Goal: Information Seeking & Learning: Compare options

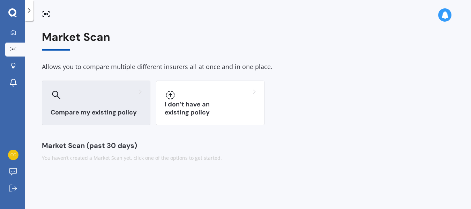
click at [92, 109] on h3 "Compare my existing policy" at bounding box center [96, 113] width 91 height 8
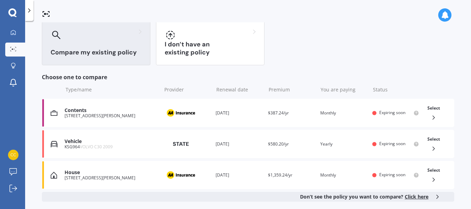
scroll to position [70, 0]
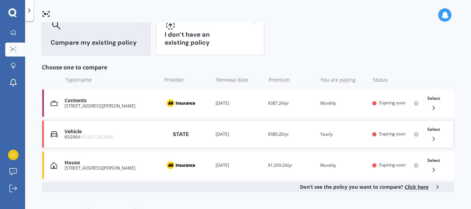
click at [78, 133] on div "Vehicle" at bounding box center [111, 132] width 93 height 6
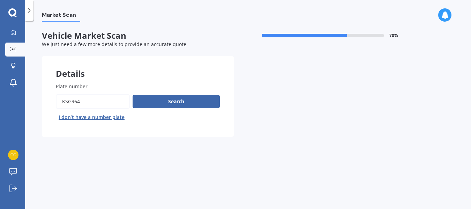
drag, startPoint x: 83, startPoint y: 101, endPoint x: 61, endPoint y: 104, distance: 22.1
click at [61, 104] on input "Plate number" at bounding box center [93, 101] width 74 height 15
click at [0, 0] on button "Next" at bounding box center [0, 0] width 0 height 0
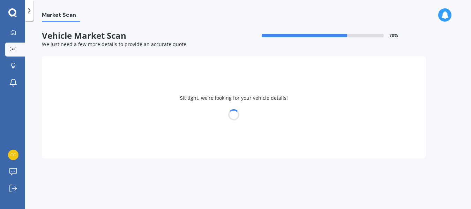
select select "VOLVO"
select select "C30"
select select "17"
select select "03"
select select "1944"
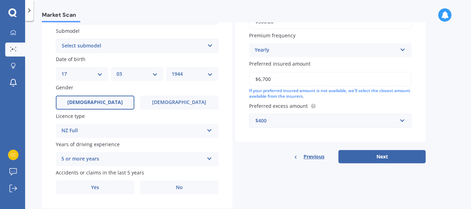
scroll to position [202, 0]
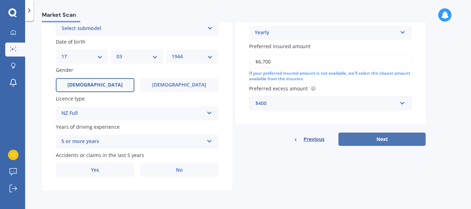
click at [385, 140] on button "Next" at bounding box center [382, 139] width 87 height 13
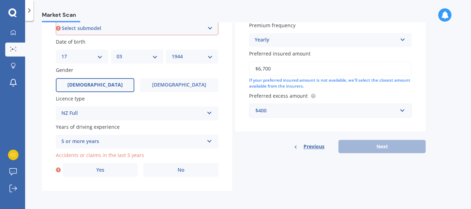
scroll to position [189, 0]
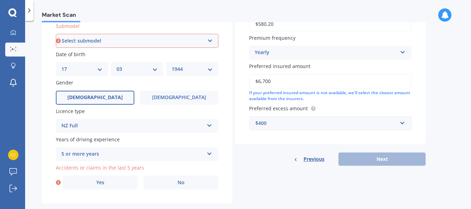
click at [309, 163] on span "Previous" at bounding box center [314, 159] width 21 height 10
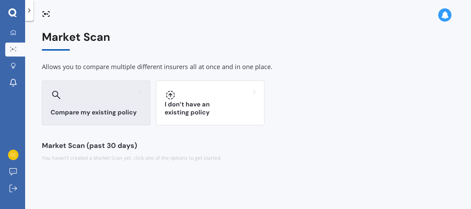
click at [79, 101] on div "Compare my existing policy" at bounding box center [96, 103] width 109 height 45
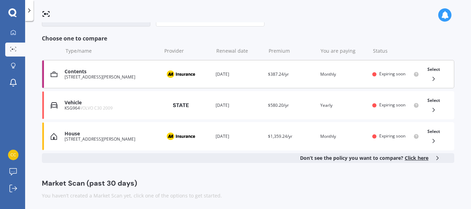
scroll to position [102, 0]
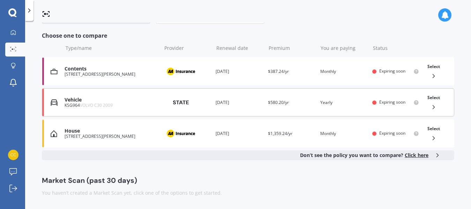
click at [78, 103] on div "KSG964 VOLVO C30 2009" at bounding box center [111, 105] width 93 height 5
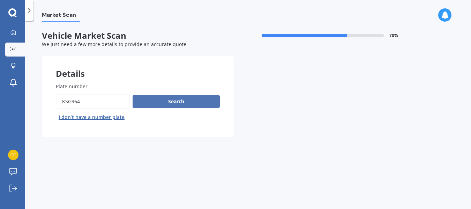
click at [181, 102] on button "Search" at bounding box center [176, 101] width 87 height 13
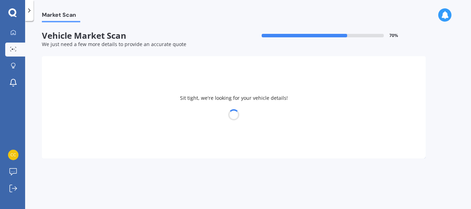
select select "VOLVO"
select select "C30"
select select "17"
select select "03"
select select "1944"
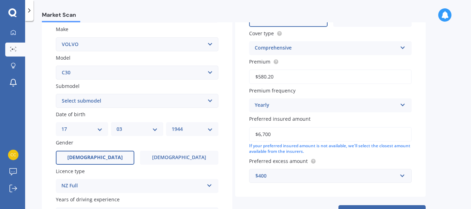
scroll to position [140, 0]
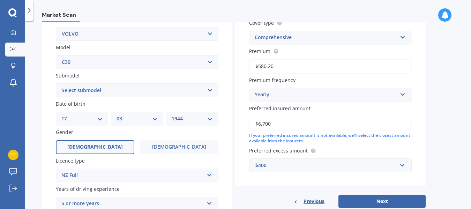
click at [211, 89] on select "Select submodel Non-Turbo Turbo" at bounding box center [137, 90] width 163 height 14
select select "NON-TURBO"
click at [56, 83] on select "Select submodel Non-Turbo Turbo" at bounding box center [137, 90] width 163 height 14
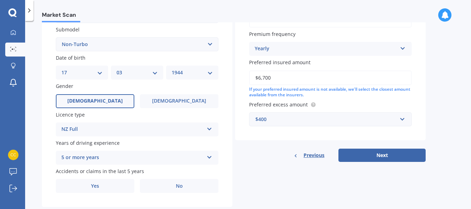
scroll to position [202, 0]
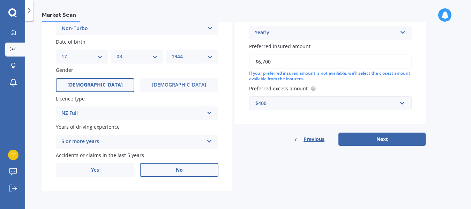
click at [178, 169] on span "No" at bounding box center [179, 170] width 7 height 6
click at [0, 0] on input "No" at bounding box center [0, 0] width 0 height 0
click at [384, 139] on button "Next" at bounding box center [382, 139] width 87 height 13
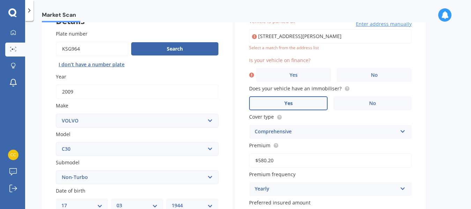
scroll to position [48, 0]
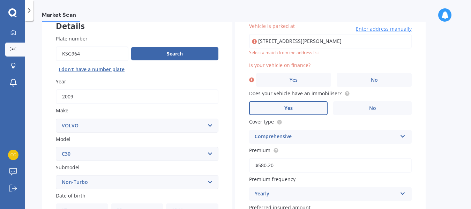
click at [294, 109] on label "Yes" at bounding box center [288, 108] width 79 height 14
click at [0, 0] on input "Yes" at bounding box center [0, 0] width 0 height 0
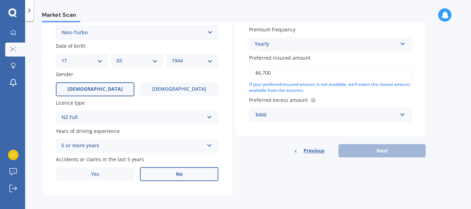
scroll to position [202, 0]
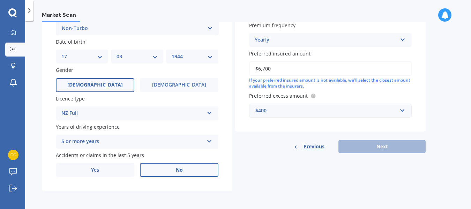
click at [372, 149] on div "Previous Next" at bounding box center [330, 146] width 191 height 13
click at [320, 149] on span "Previous" at bounding box center [314, 146] width 21 height 10
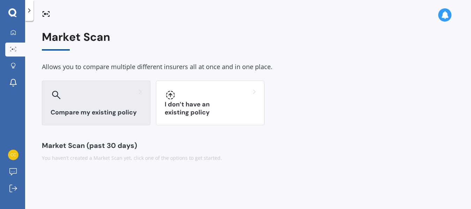
click at [71, 104] on div "Compare my existing policy" at bounding box center [96, 103] width 109 height 45
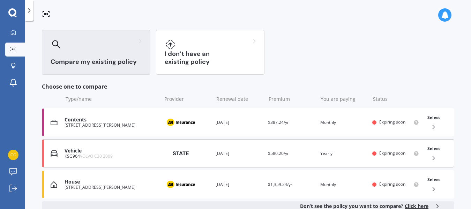
scroll to position [70, 0]
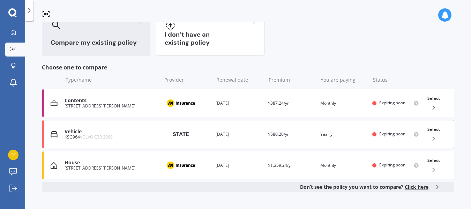
click at [73, 131] on div "Vehicle" at bounding box center [111, 132] width 93 height 6
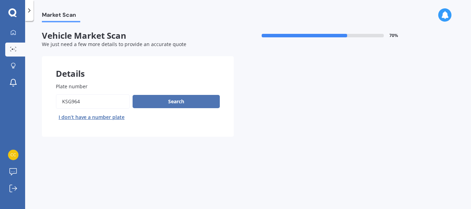
click at [172, 102] on button "Search" at bounding box center [176, 101] width 87 height 13
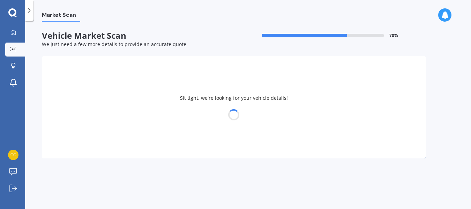
select select "VOLVO"
select select "C30"
select select "17"
select select "03"
select select "1944"
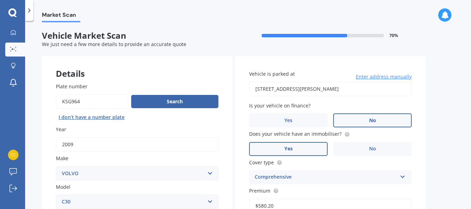
click at [379, 120] on label "No" at bounding box center [372, 120] width 79 height 14
click at [0, 0] on input "No" at bounding box center [0, 0] width 0 height 0
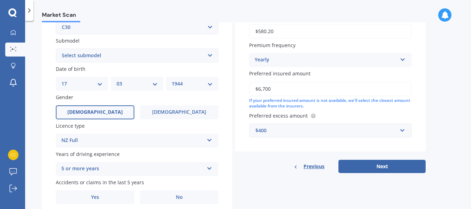
scroll to position [202, 0]
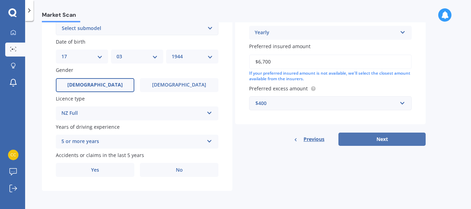
click at [380, 139] on button "Next" at bounding box center [382, 139] width 87 height 13
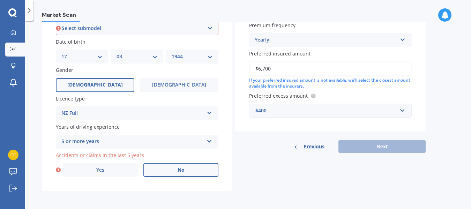
click at [171, 172] on label "No" at bounding box center [180, 170] width 75 height 14
click at [0, 0] on input "No" at bounding box center [0, 0] width 0 height 0
click at [272, 39] on div "Yearly" at bounding box center [326, 40] width 142 height 8
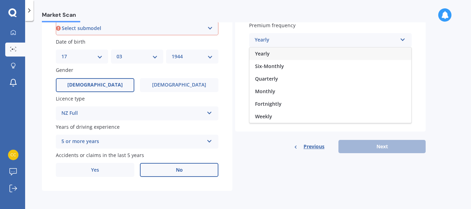
click at [263, 53] on span "Yearly" at bounding box center [262, 53] width 15 height 7
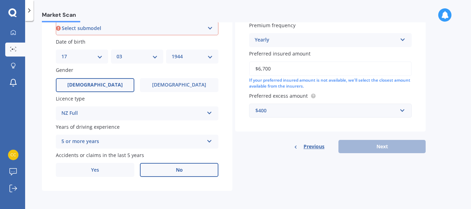
click at [262, 115] on div "$400" at bounding box center [327, 111] width 142 height 8
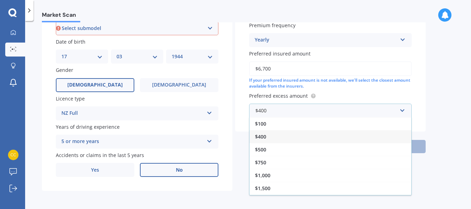
click at [262, 137] on span "$400" at bounding box center [260, 136] width 11 height 7
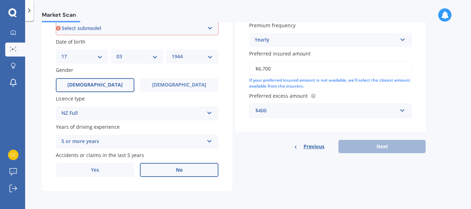
click at [381, 148] on div "Previous Next" at bounding box center [330, 146] width 191 height 13
click at [316, 150] on span "Previous" at bounding box center [314, 146] width 21 height 10
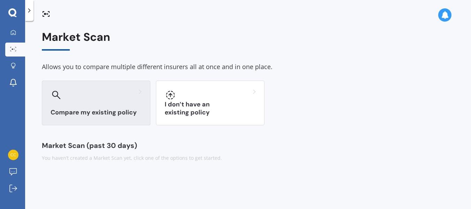
click at [73, 99] on div at bounding box center [96, 94] width 91 height 11
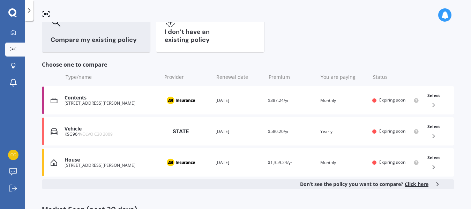
scroll to position [102, 0]
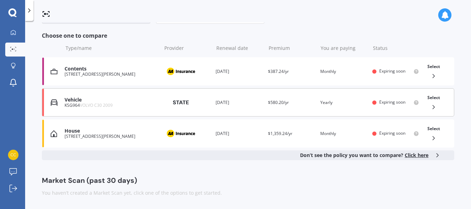
click at [74, 99] on div "Vehicle" at bounding box center [111, 100] width 93 height 6
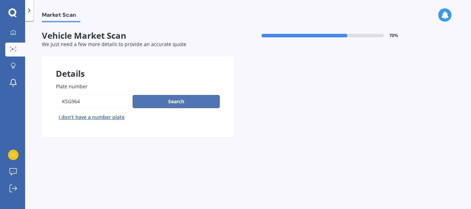
click at [172, 101] on button "Search" at bounding box center [176, 101] width 87 height 13
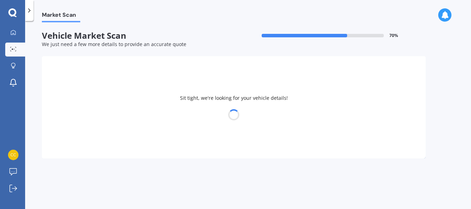
select select "VOLVO"
select select "C30"
select select "17"
select select "03"
select select "1944"
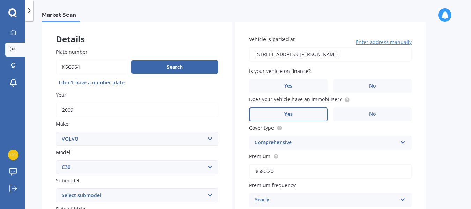
scroll to position [35, 0]
click at [83, 66] on input "Plate number" at bounding box center [92, 66] width 73 height 15
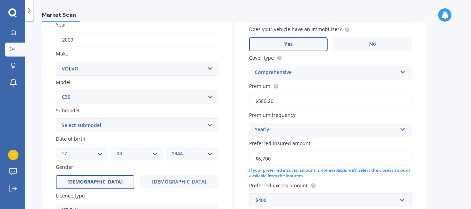
scroll to position [140, 0]
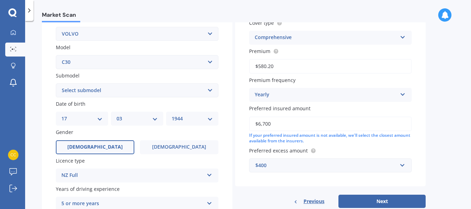
click at [209, 90] on select "Select submodel Non-Turbo Turbo" at bounding box center [137, 90] width 163 height 14
select select "NON-TURBO"
click at [56, 83] on select "Select submodel Non-Turbo Turbo" at bounding box center [137, 90] width 163 height 14
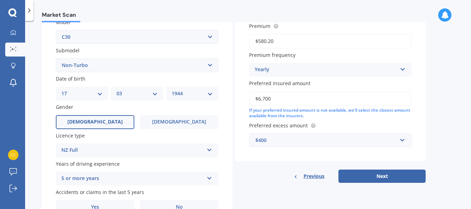
scroll to position [175, 0]
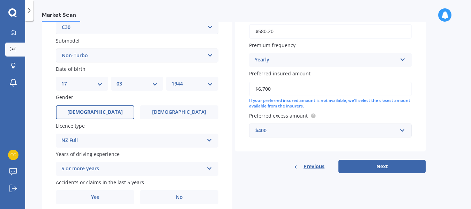
click at [102, 111] on label "[DEMOGRAPHIC_DATA]" at bounding box center [95, 112] width 79 height 14
click at [0, 0] on input "[DEMOGRAPHIC_DATA]" at bounding box center [0, 0] width 0 height 0
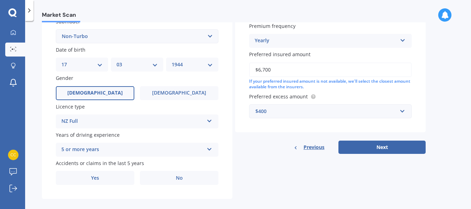
scroll to position [202, 0]
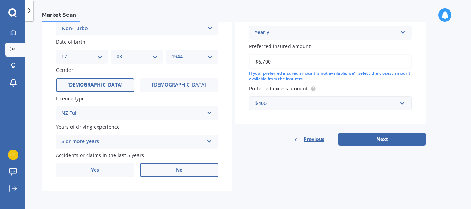
click at [180, 170] on span "No" at bounding box center [179, 170] width 7 height 6
click at [0, 0] on input "No" at bounding box center [0, 0] width 0 height 0
click at [174, 170] on label "No" at bounding box center [179, 170] width 79 height 14
click at [0, 0] on input "No" at bounding box center [0, 0] width 0 height 0
click at [80, 140] on div "5 or more years" at bounding box center [132, 142] width 142 height 8
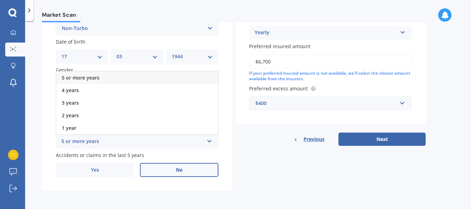
click at [80, 75] on span "5 or more years" at bounding box center [81, 77] width 38 height 7
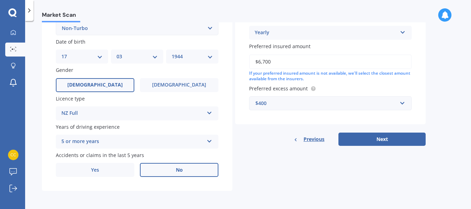
click at [187, 168] on label "No" at bounding box center [179, 170] width 79 height 14
click at [0, 0] on input "No" at bounding box center [0, 0] width 0 height 0
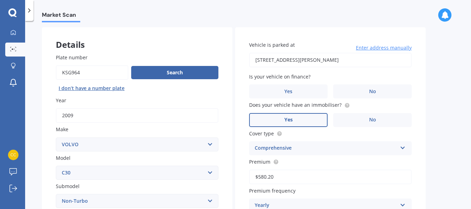
scroll to position [27, 0]
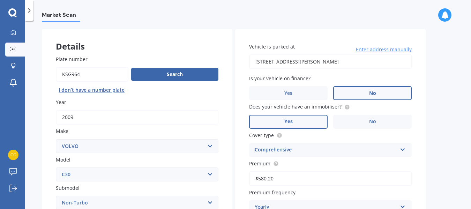
click at [370, 92] on span "No" at bounding box center [372, 93] width 7 height 6
click at [0, 0] on input "No" at bounding box center [0, 0] width 0 height 0
click at [293, 118] on label "Yes" at bounding box center [288, 122] width 79 height 14
click at [0, 0] on input "Yes" at bounding box center [0, 0] width 0 height 0
click at [266, 150] on div "Comprehensive" at bounding box center [326, 150] width 142 height 8
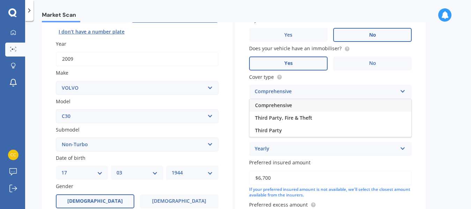
scroll to position [97, 0]
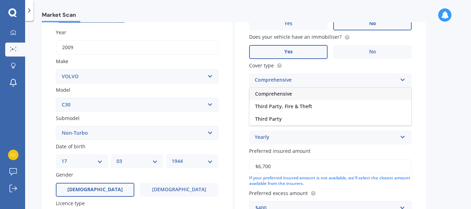
click at [266, 81] on div "Comprehensive" at bounding box center [326, 80] width 142 height 8
click at [270, 108] on input "$580.20" at bounding box center [330, 109] width 163 height 15
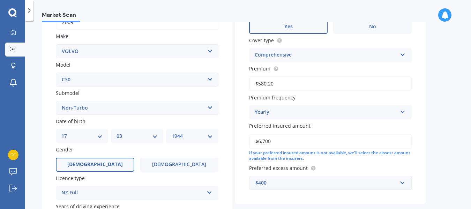
scroll to position [132, 0]
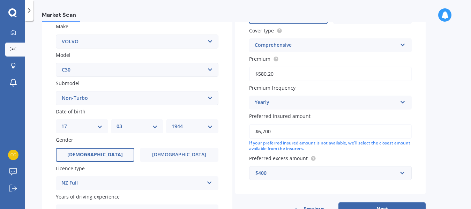
click at [259, 102] on div "Yearly" at bounding box center [326, 102] width 142 height 8
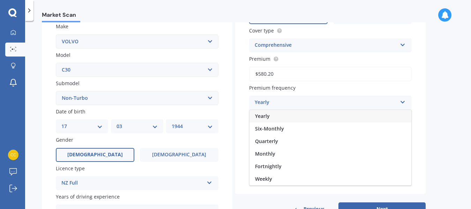
click at [257, 115] on span "Yearly" at bounding box center [262, 116] width 15 height 7
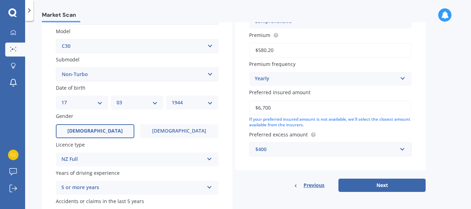
scroll to position [167, 0]
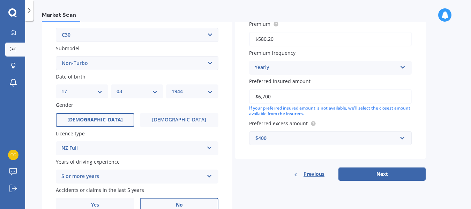
click at [265, 95] on input "$6,700" at bounding box center [330, 96] width 163 height 15
click at [262, 142] on div "$400" at bounding box center [327, 138] width 142 height 8
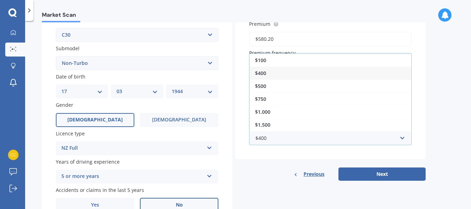
click at [259, 75] on span "$400" at bounding box center [260, 73] width 11 height 7
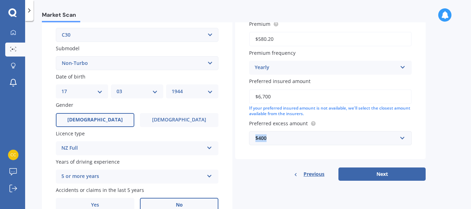
drag, startPoint x: 266, startPoint y: 140, endPoint x: 255, endPoint y: 140, distance: 11.5
click at [255, 140] on div "$400 $100 $400 $500 $750 $1,000 $1,500 $2,000" at bounding box center [330, 138] width 163 height 14
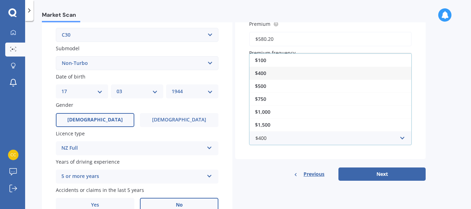
click at [257, 75] on span "$400" at bounding box center [260, 73] width 11 height 7
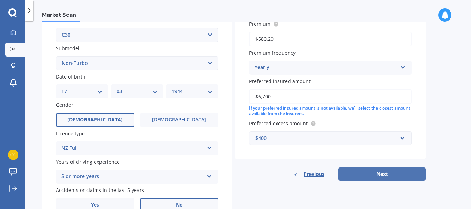
click at [392, 176] on button "Next" at bounding box center [382, 174] width 87 height 13
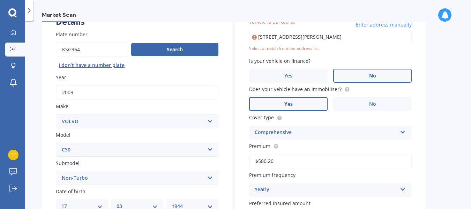
scroll to position [48, 0]
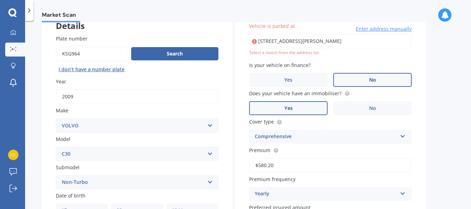
type input "[STREET_ADDRESS][PERSON_NAME]"
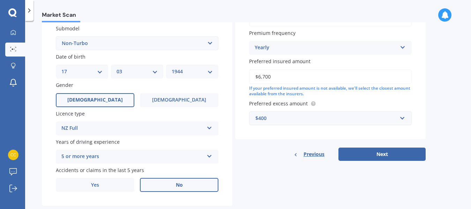
scroll to position [187, 0]
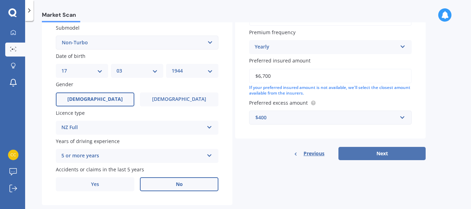
click at [376, 156] on button "Next" at bounding box center [382, 153] width 87 height 13
select select "17"
select select "03"
select select "1944"
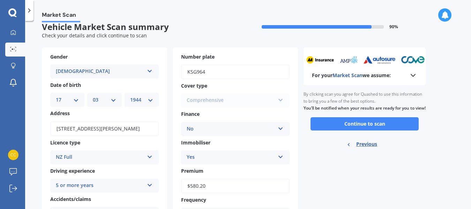
scroll to position [0, 0]
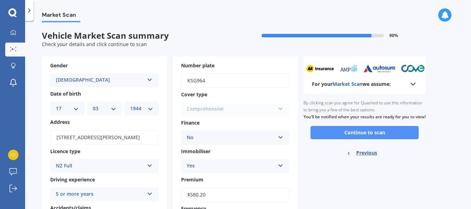
click at [366, 138] on button "Continue to scan" at bounding box center [365, 132] width 108 height 13
